Goal: Check status: Check status

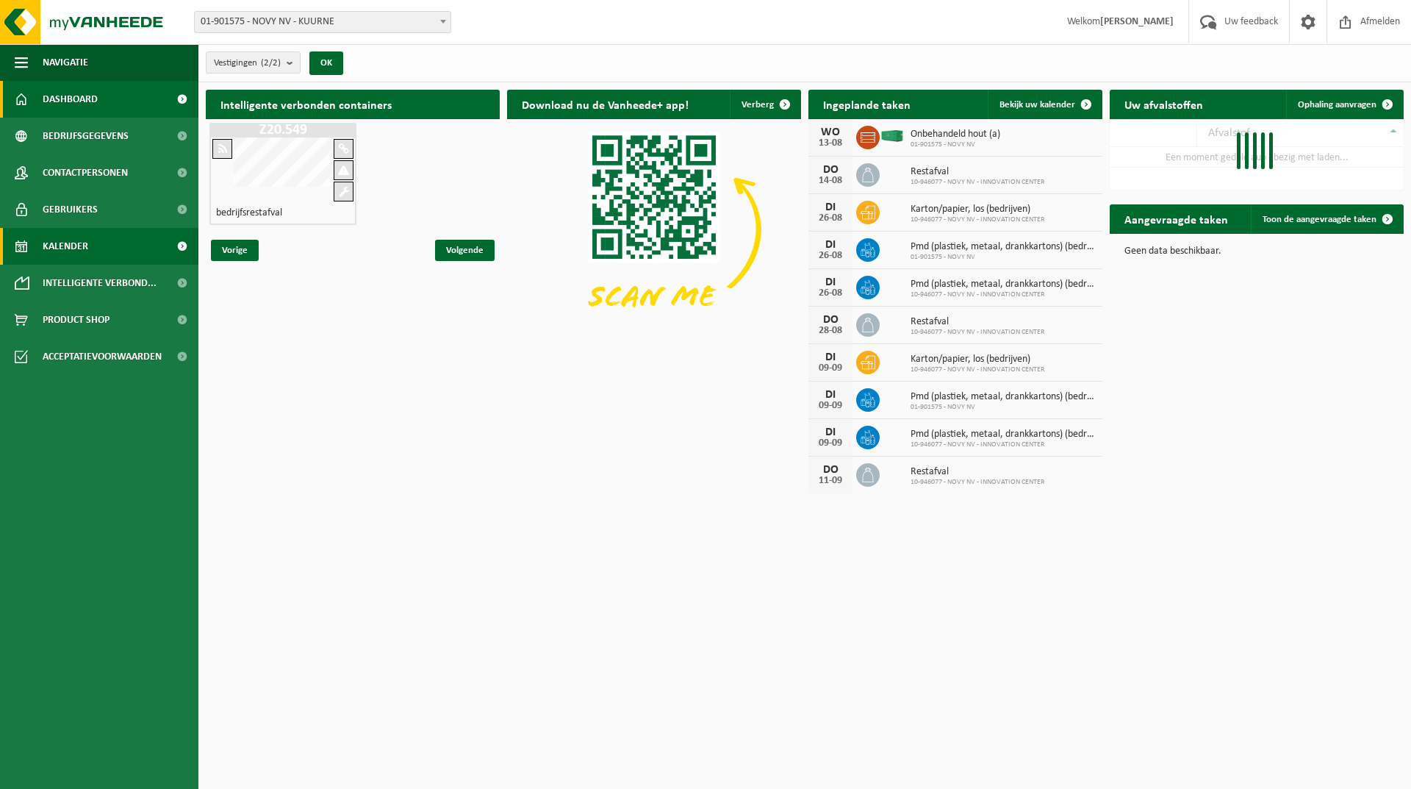
click at [87, 245] on span "Kalender" at bounding box center [66, 246] width 46 height 37
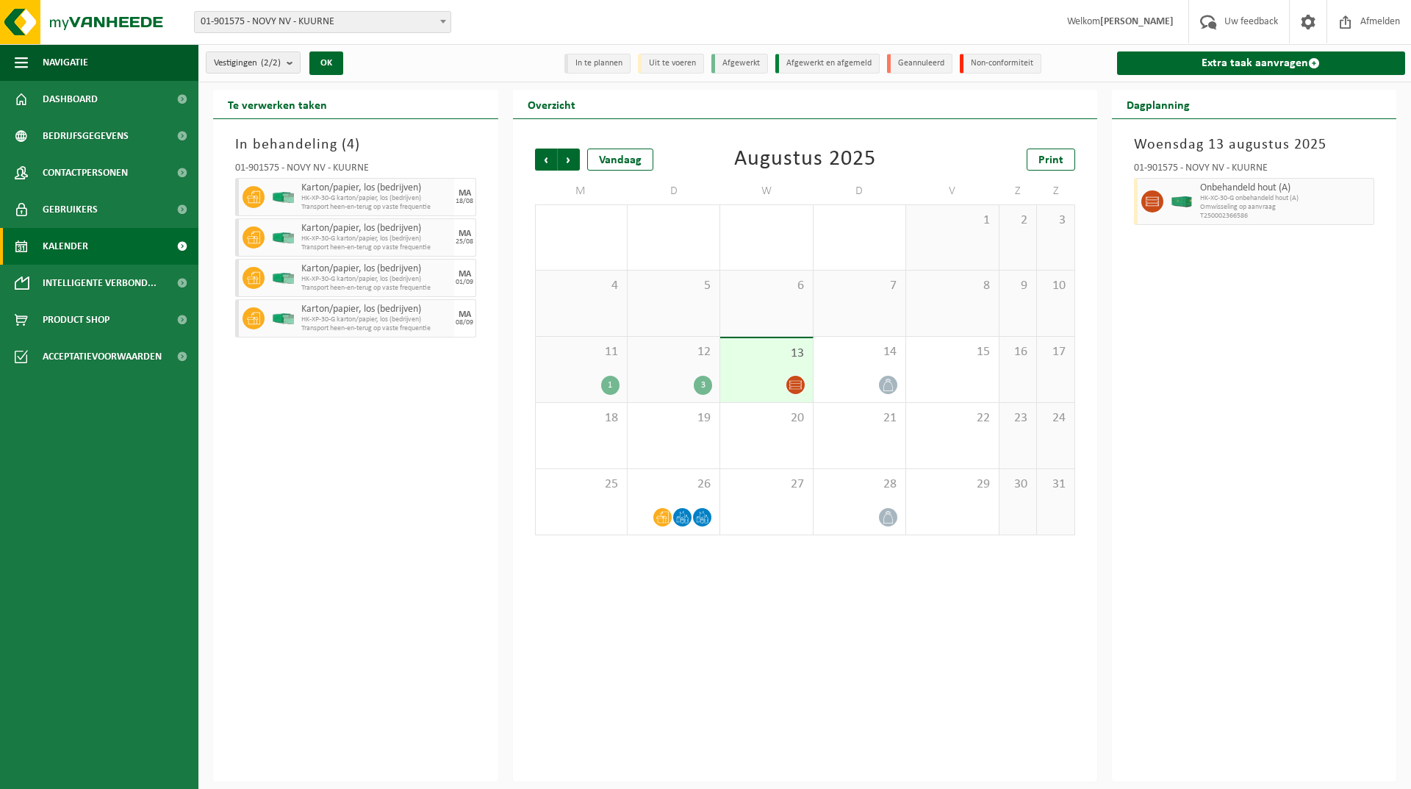
click at [697, 381] on div "3" at bounding box center [703, 385] width 18 height 19
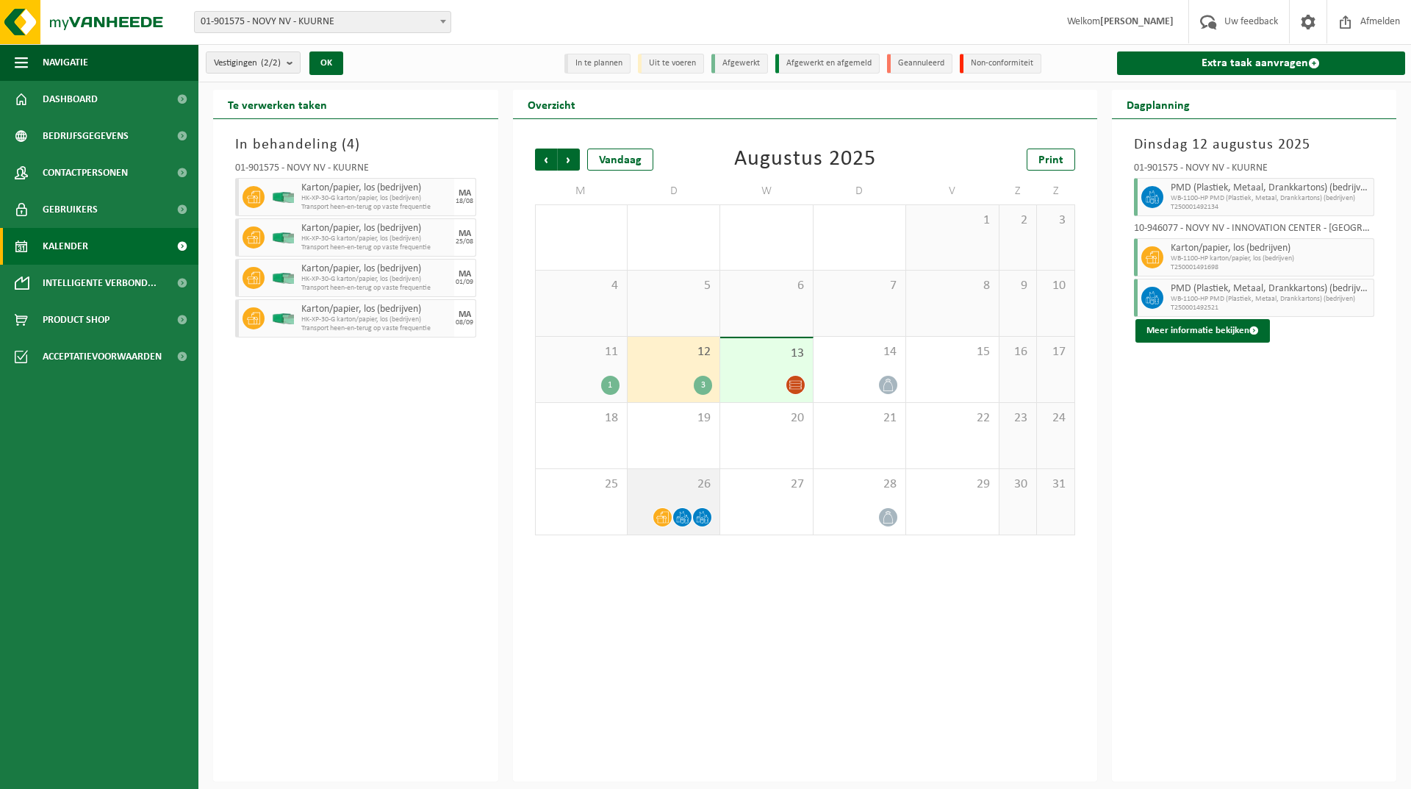
click at [703, 514] on icon at bounding box center [702, 517] width 12 height 12
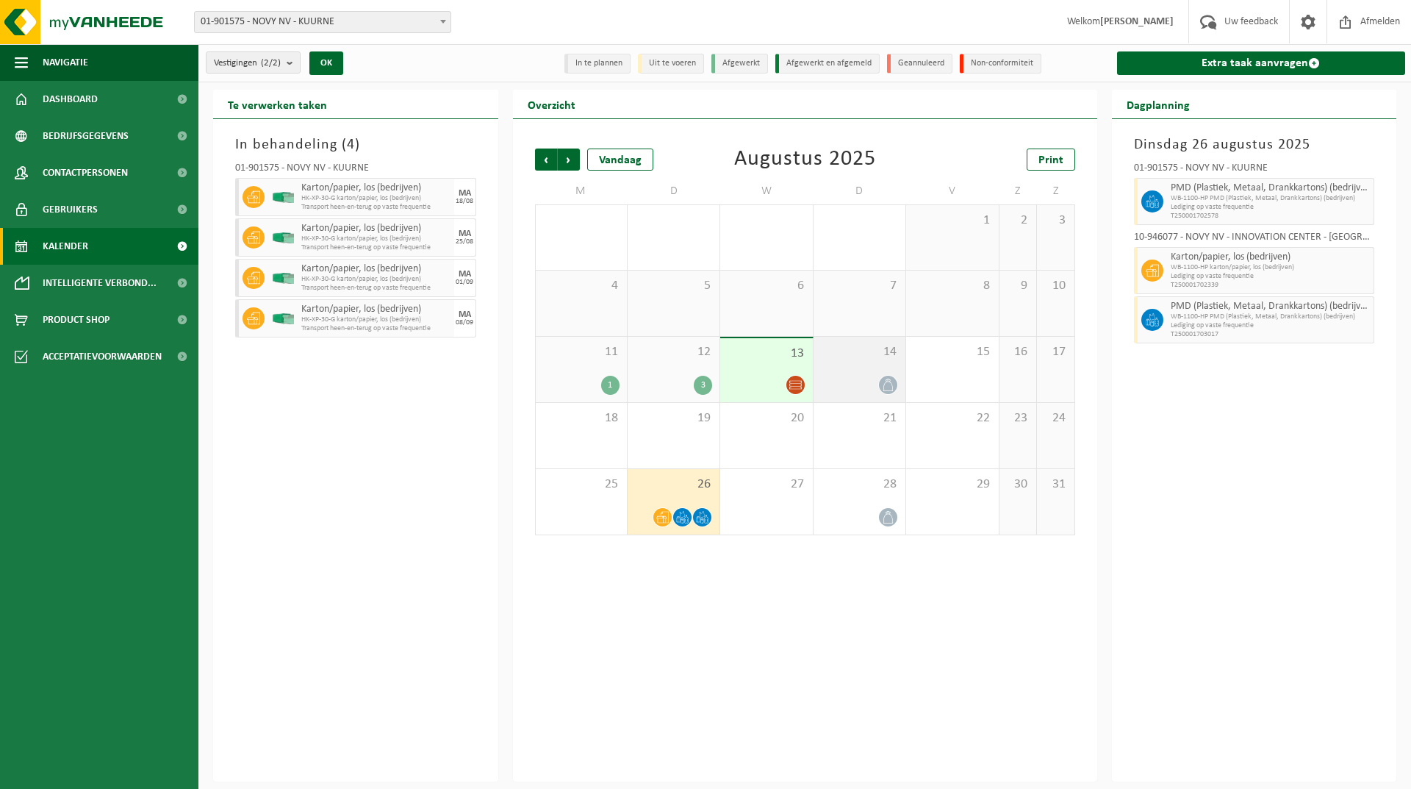
click at [891, 391] on span at bounding box center [888, 385] width 18 height 18
